Goal: Transaction & Acquisition: Obtain resource

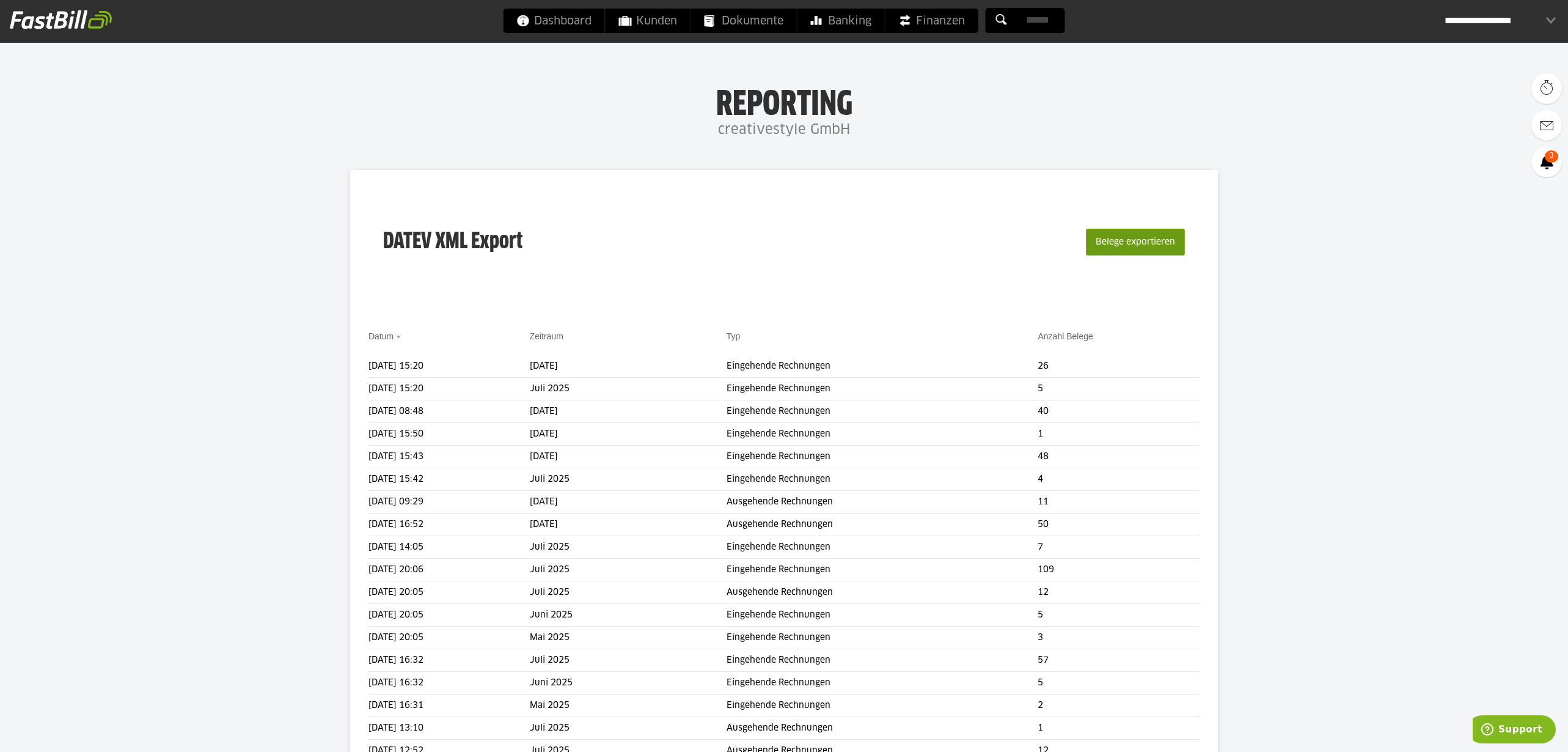
click at [1125, 246] on button "Belege exportieren" at bounding box center [1135, 242] width 99 height 27
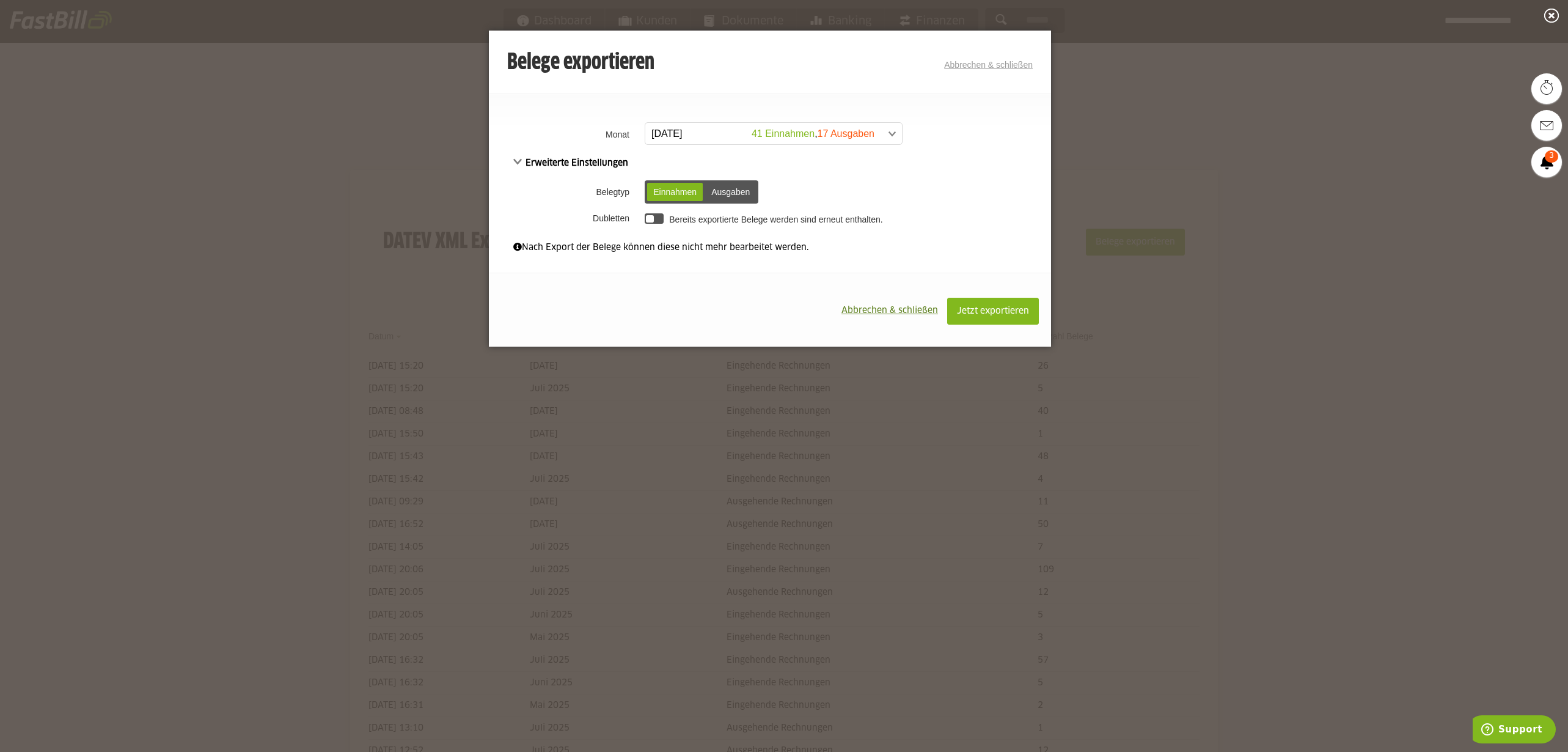
click at [812, 135] on span at bounding box center [767, 133] width 257 height 22
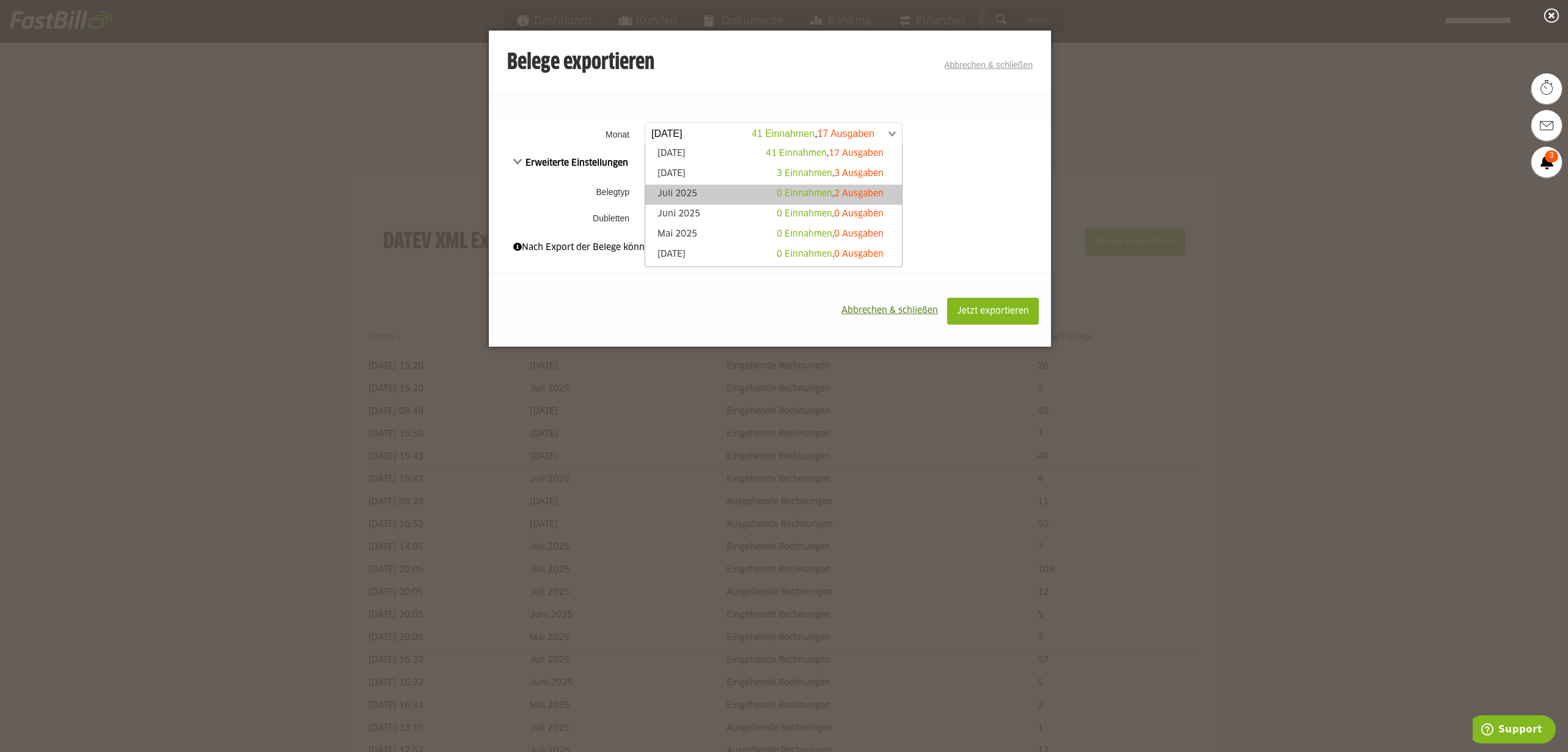
click at [813, 190] on span "0 Einnahmen" at bounding box center [804, 194] width 55 height 9
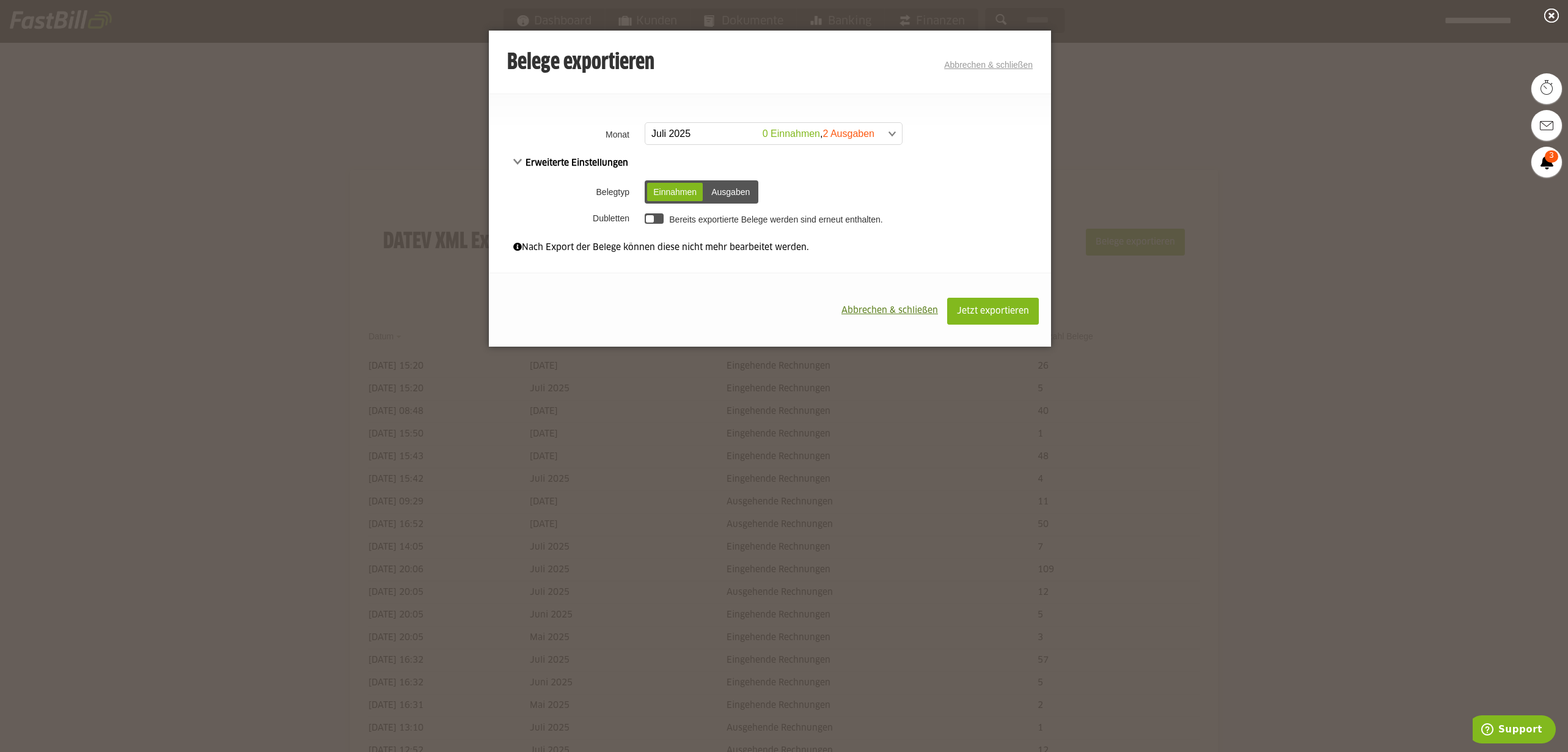
click at [744, 192] on div "Ausgaben" at bounding box center [730, 192] width 51 height 18
click at [980, 310] on span "Jetzt exportieren" at bounding box center [993, 311] width 72 height 9
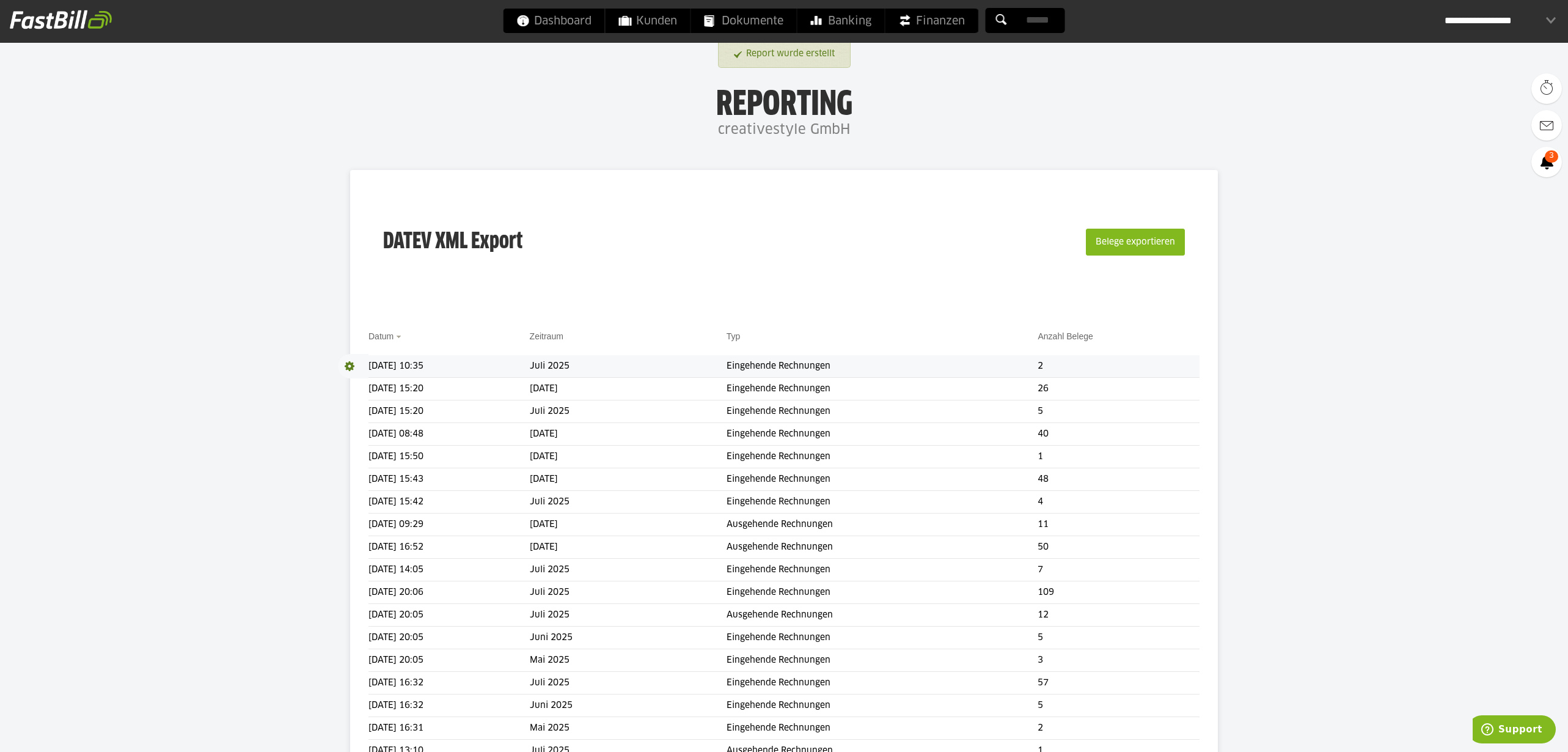
click at [349, 363] on span at bounding box center [353, 366] width 31 height 25
click at [353, 382] on link "Download" at bounding box center [371, 382] width 65 height 14
click at [1150, 242] on button "Belege exportieren" at bounding box center [1135, 242] width 99 height 27
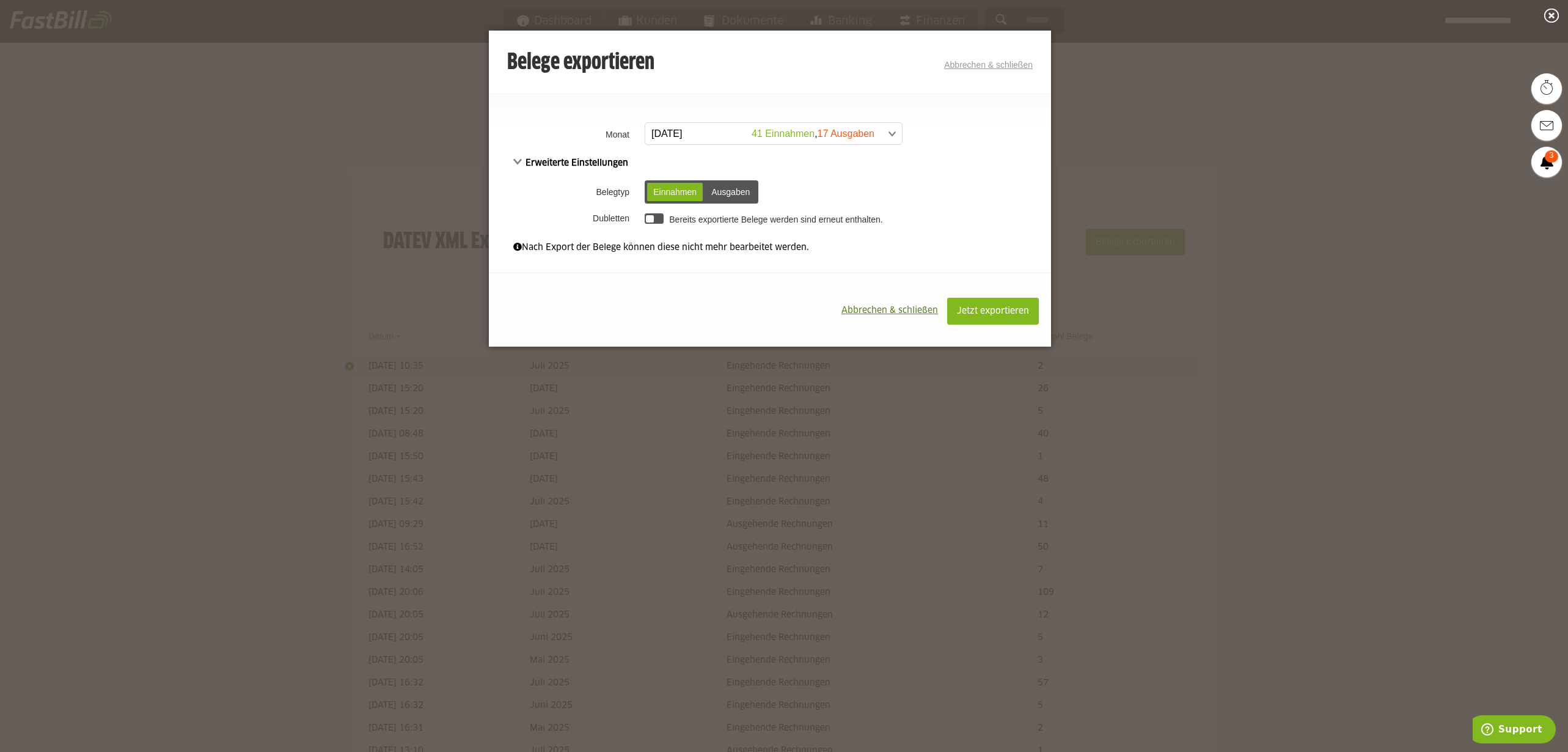
click at [752, 141] on span at bounding box center [767, 133] width 257 height 22
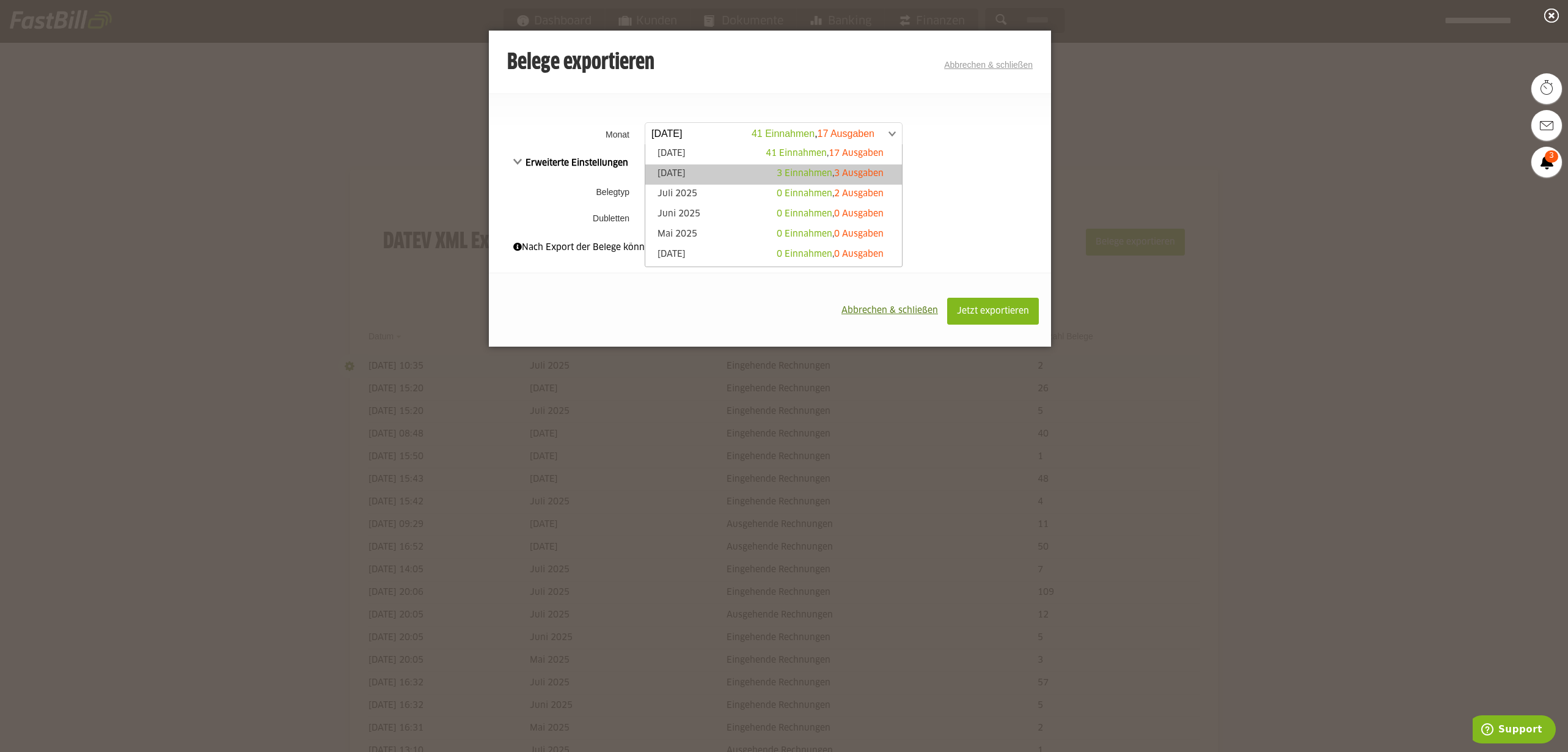
click at [800, 169] on span "3 Einnahmen" at bounding box center [804, 173] width 55 height 9
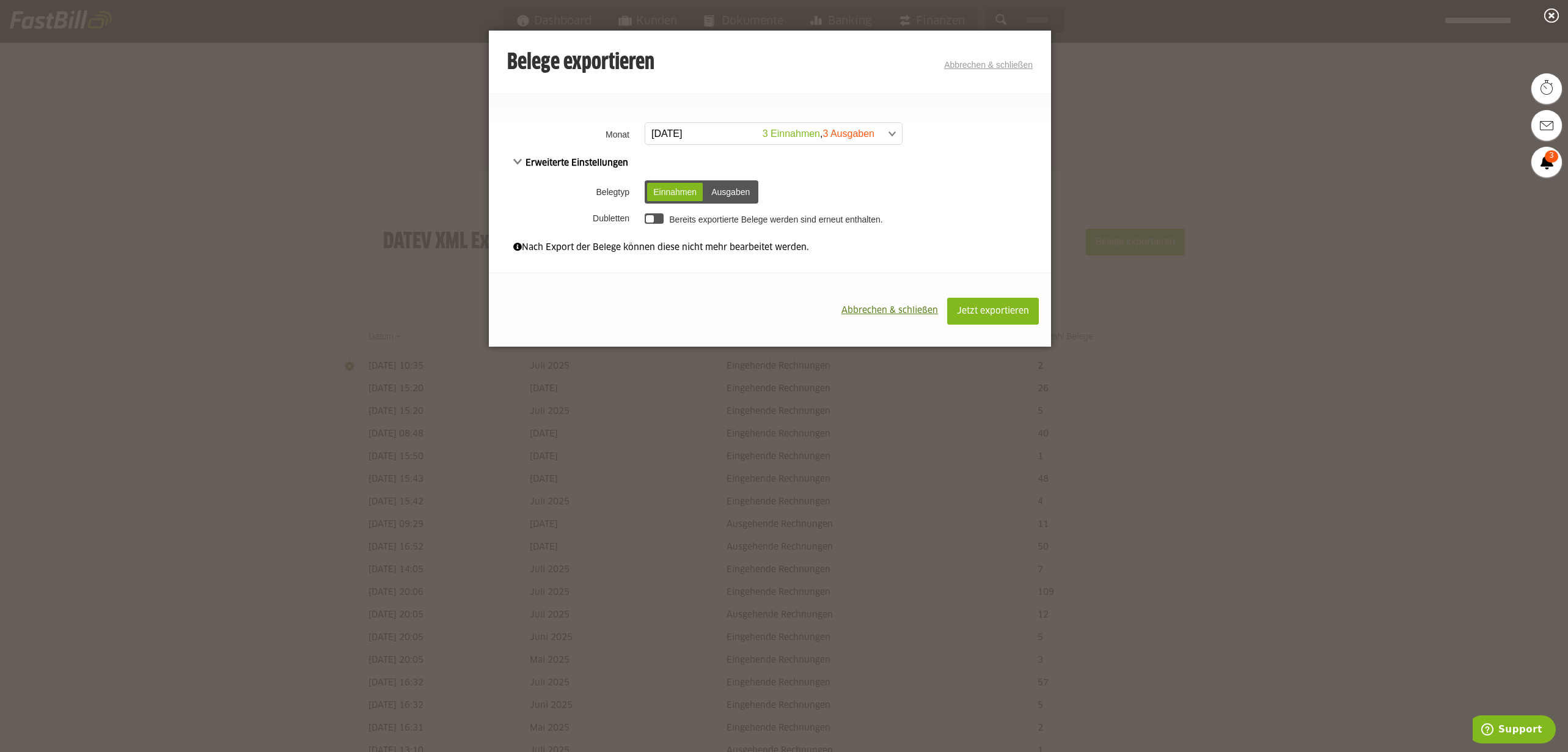
click at [737, 186] on div "Ausgaben" at bounding box center [730, 192] width 51 height 18
click at [992, 310] on span "Jetzt exportieren" at bounding box center [993, 311] width 72 height 9
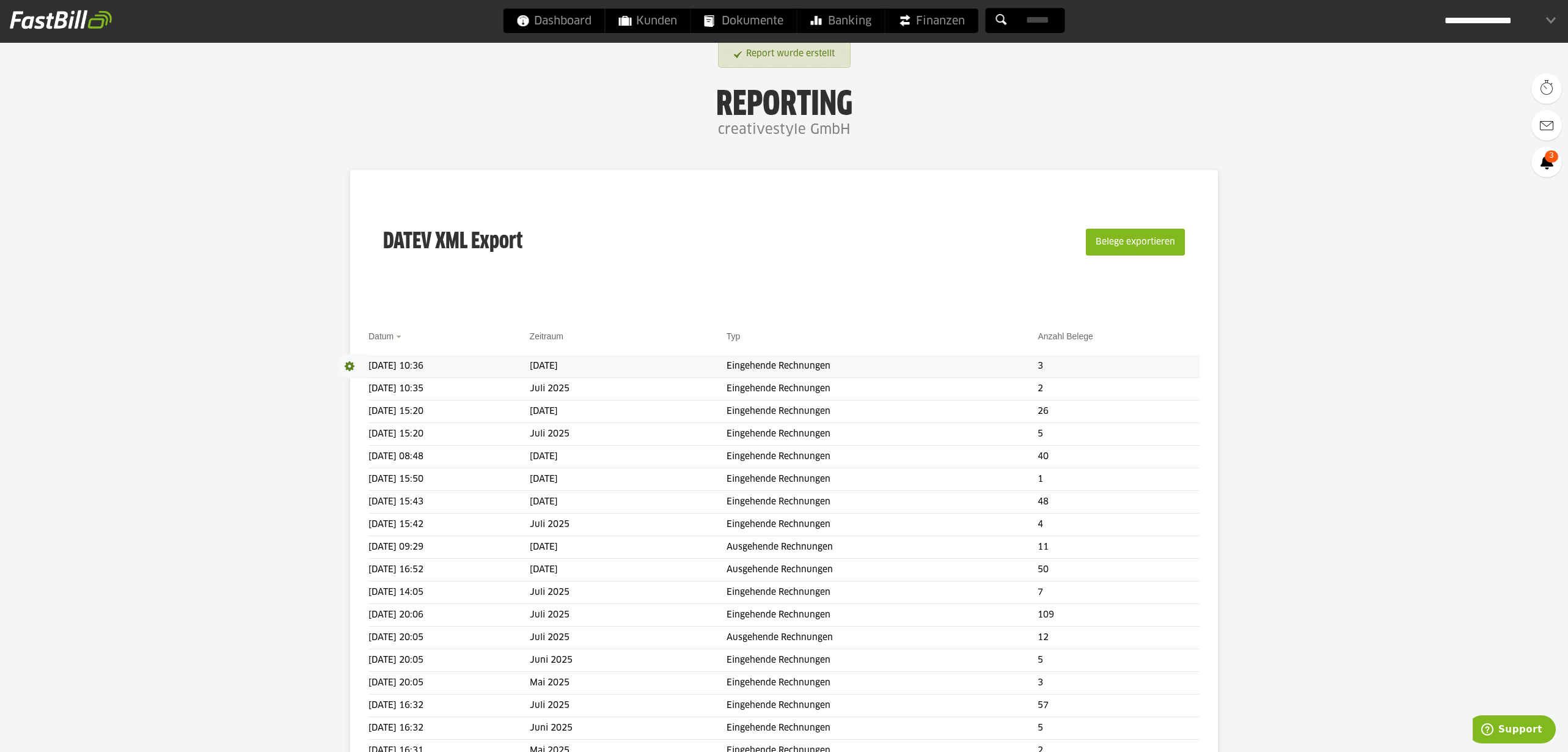
click at [346, 362] on span at bounding box center [353, 366] width 31 height 25
click at [355, 382] on link "Download" at bounding box center [371, 382] width 65 height 14
click at [1116, 256] on div "Belege exportieren" at bounding box center [1134, 242] width 101 height 78
click at [1114, 251] on button "Belege exportieren" at bounding box center [1135, 242] width 99 height 27
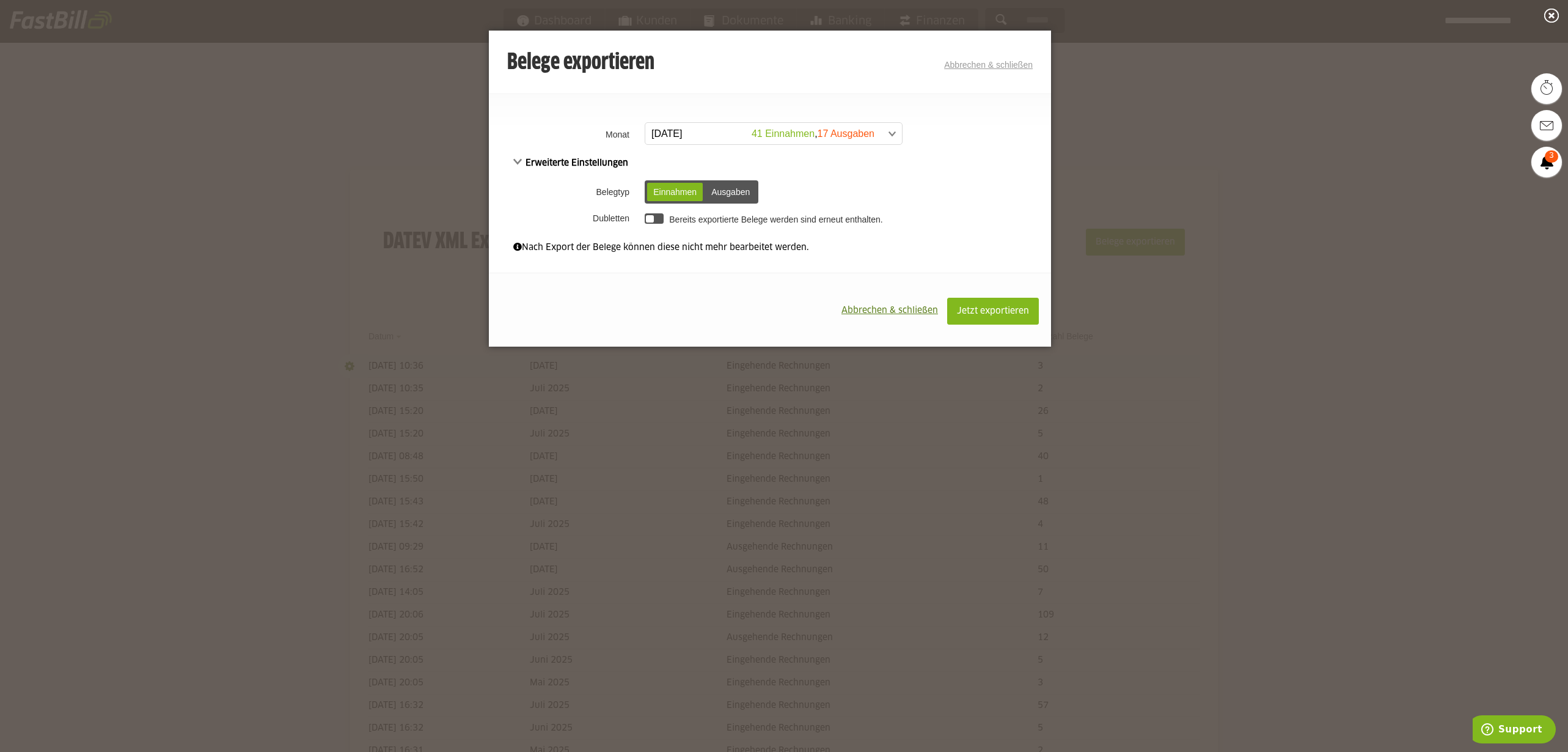
click at [777, 141] on span at bounding box center [767, 133] width 257 height 22
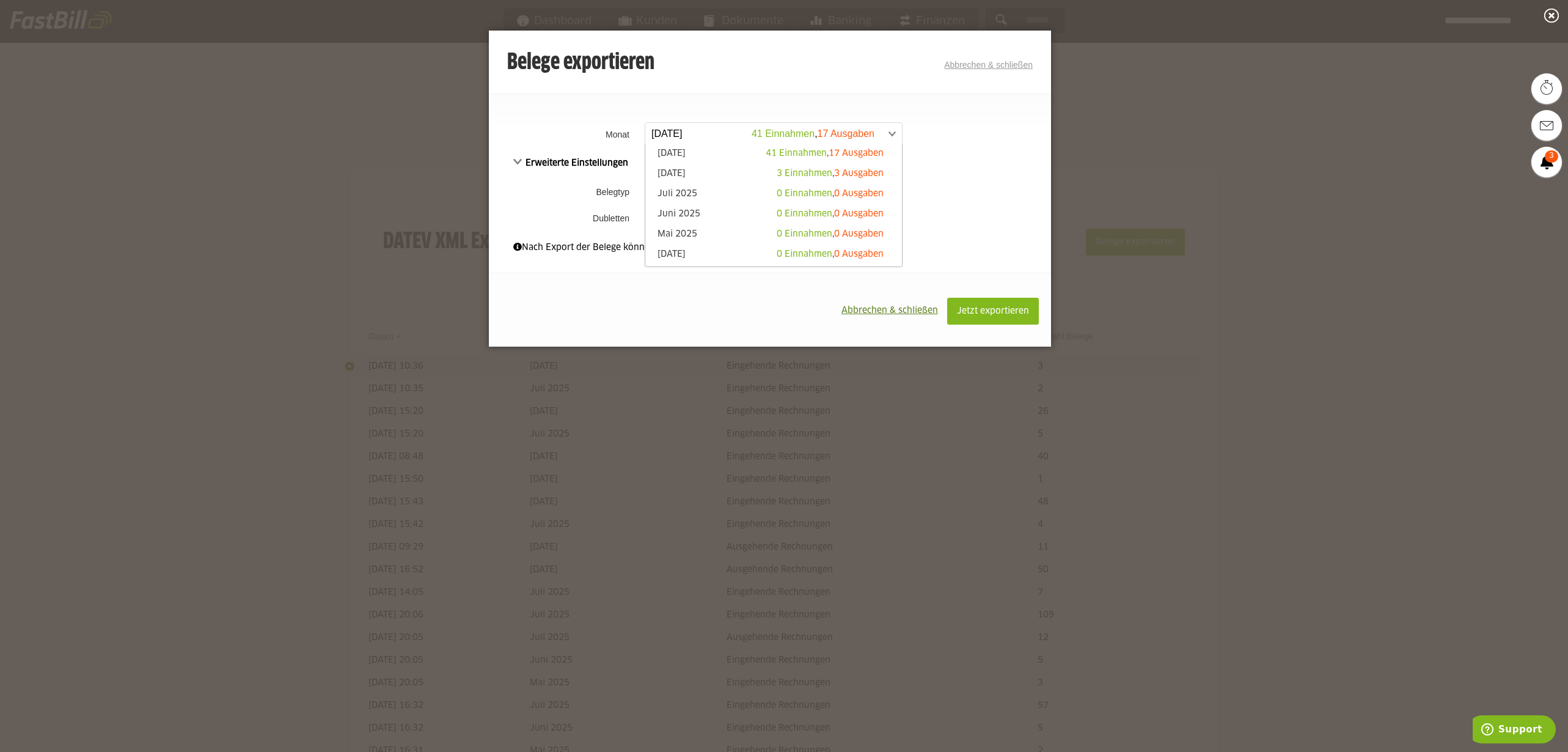
click at [899, 311] on span "Abbrechen & schließen" at bounding box center [889, 310] width 97 height 9
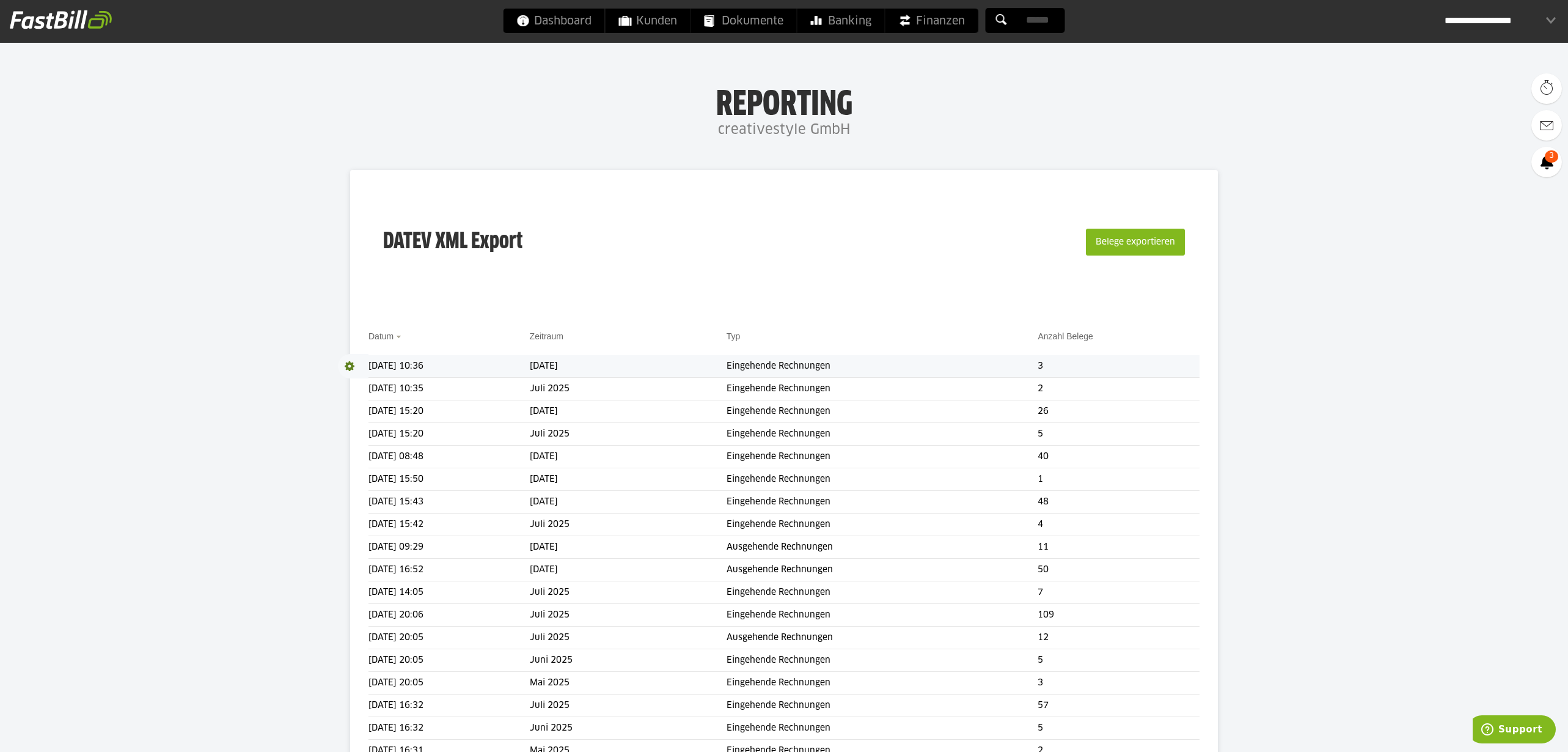
click at [780, 25] on span "Dokumente" at bounding box center [744, 21] width 79 height 25
